Goal: Task Accomplishment & Management: Manage account settings

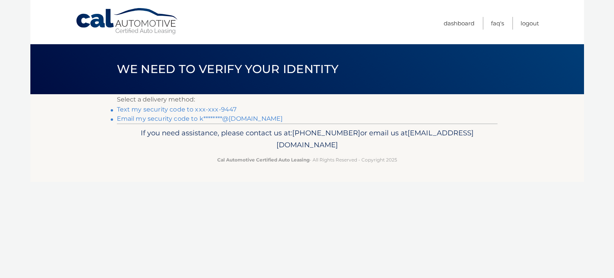
click at [159, 110] on link "Text my security code to xxx-xxx-9447" at bounding box center [177, 109] width 120 height 7
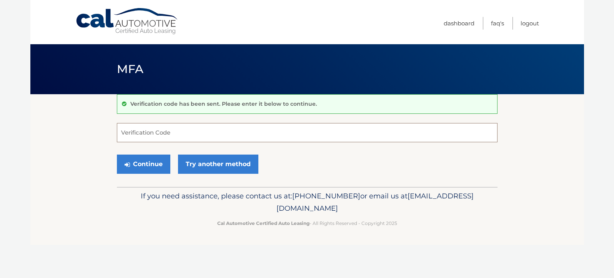
click at [130, 129] on input "Verification Code" at bounding box center [307, 132] width 380 height 19
type input "184179"
click at [136, 164] on button "Continue" at bounding box center [143, 163] width 53 height 19
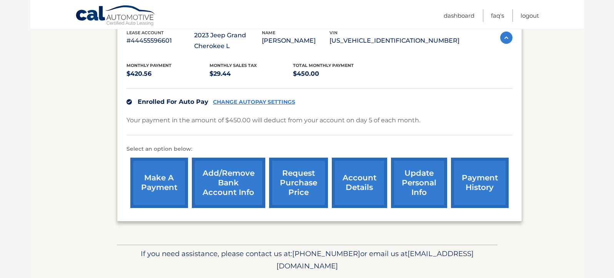
scroll to position [147, 0]
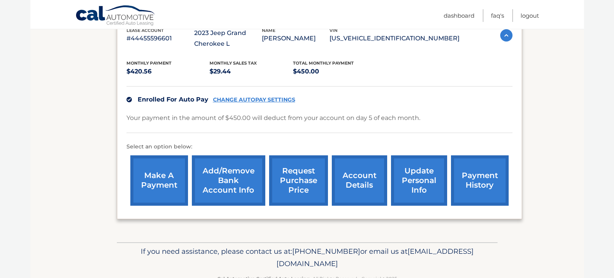
click at [302, 181] on link "request purchase price" at bounding box center [298, 180] width 59 height 50
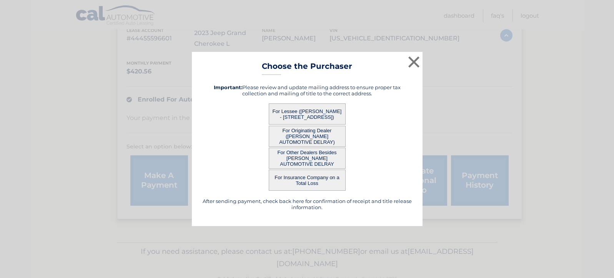
click at [301, 154] on button "For Other Dealers Besides SCHUMACHER AUTOMOTIVE DELRAY" at bounding box center [307, 158] width 77 height 21
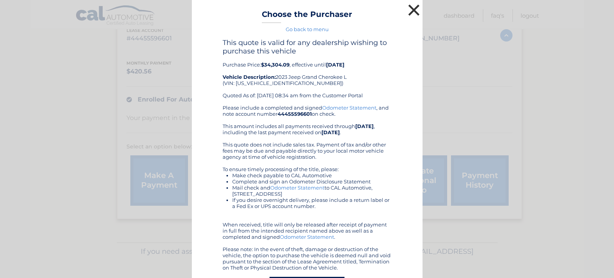
scroll to position [0, 0]
click at [415, 10] on button "×" at bounding box center [413, 9] width 15 height 15
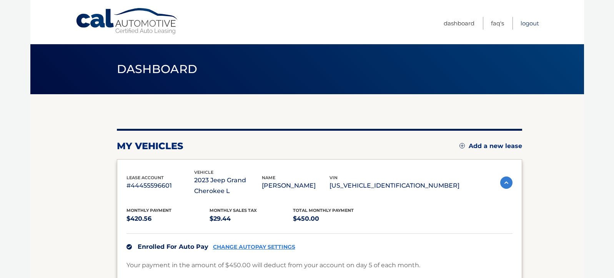
click at [529, 24] on link "Logout" at bounding box center [529, 23] width 18 height 13
